Goal: Navigation & Orientation: Find specific page/section

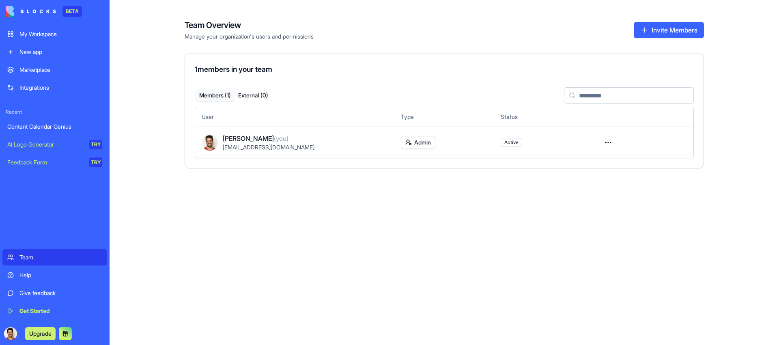
click at [63, 70] on div "Marketplace" at bounding box center [60, 70] width 83 height 8
click at [57, 86] on div "Integrations" at bounding box center [60, 88] width 83 height 8
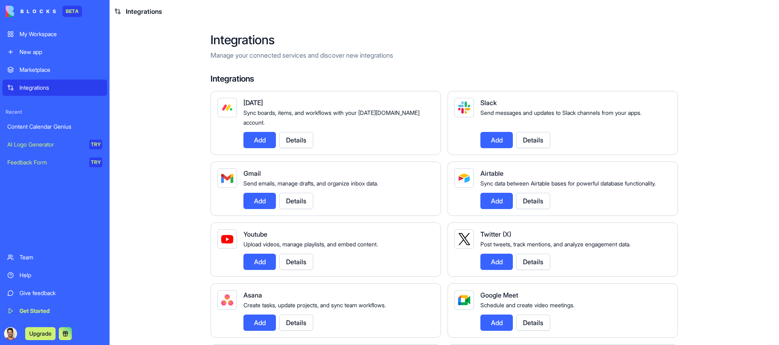
click at [67, 86] on div "Integrations" at bounding box center [60, 88] width 83 height 8
click at [44, 64] on link "Marketplace" at bounding box center [54, 70] width 105 height 16
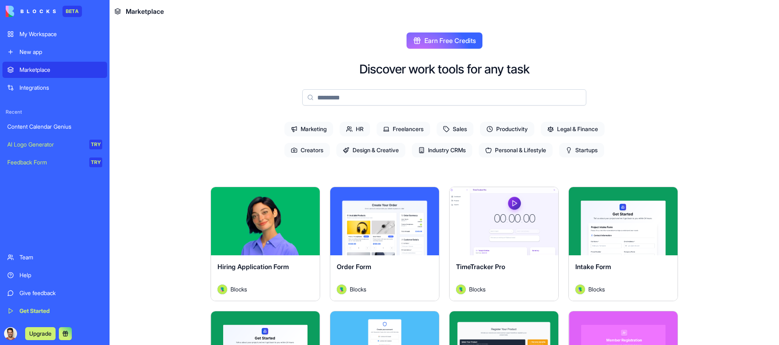
click at [58, 49] on div "New app" at bounding box center [60, 52] width 83 height 8
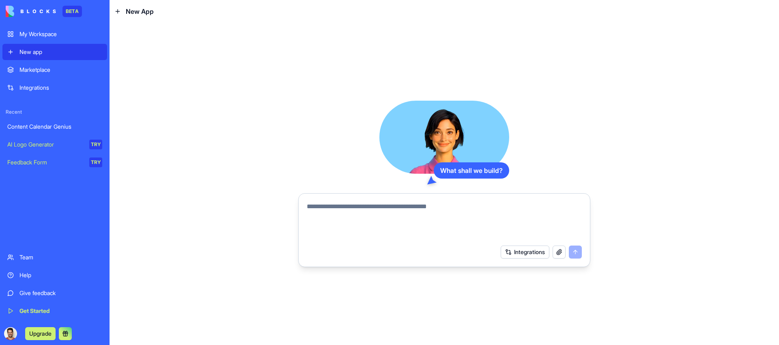
click at [61, 257] on div "Team" at bounding box center [60, 257] width 83 height 8
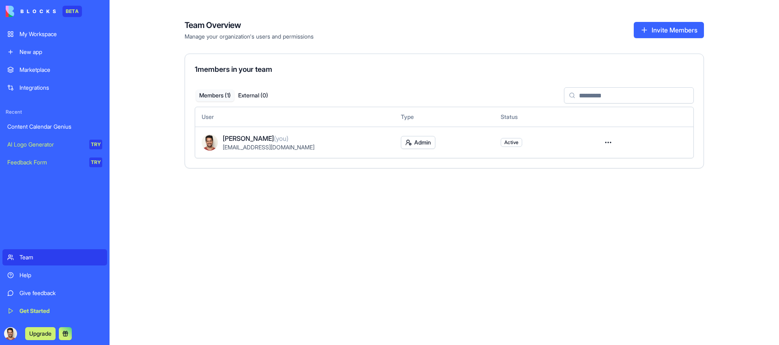
click at [58, 273] on div "Help" at bounding box center [60, 275] width 83 height 8
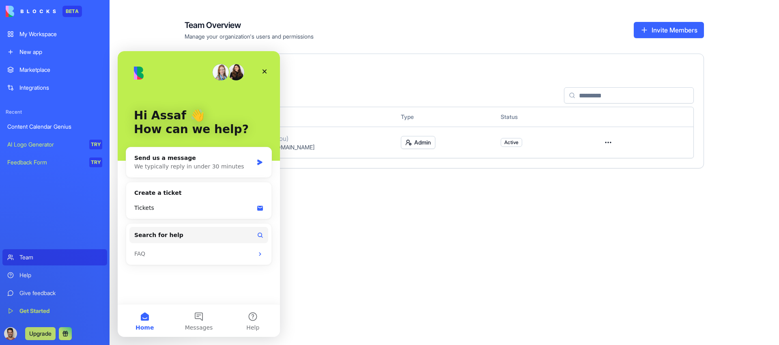
click at [58, 273] on div "Help" at bounding box center [60, 275] width 83 height 8
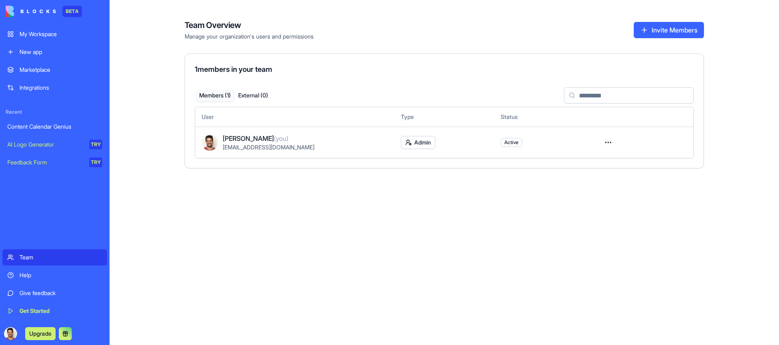
click at [52, 148] on div "AI Logo Generator" at bounding box center [45, 144] width 76 height 8
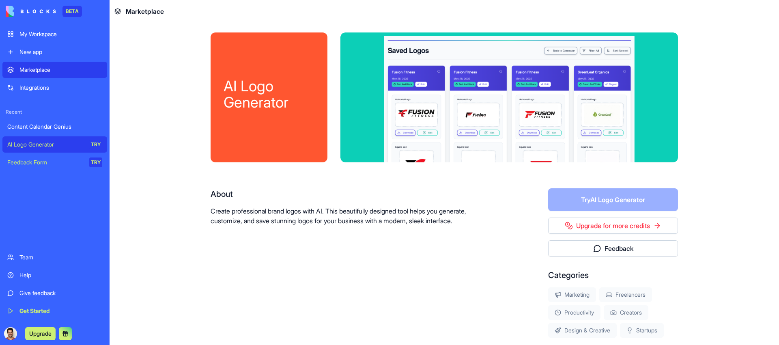
click at [54, 168] on link "Feedback Form TRY" at bounding box center [54, 162] width 105 height 16
